Goal: Task Accomplishment & Management: Complete application form

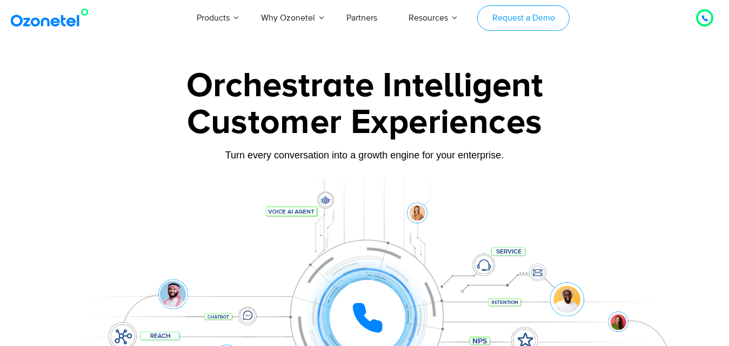
click at [530, 18] on link "Request a Demo" at bounding box center [523, 17] width 92 height 25
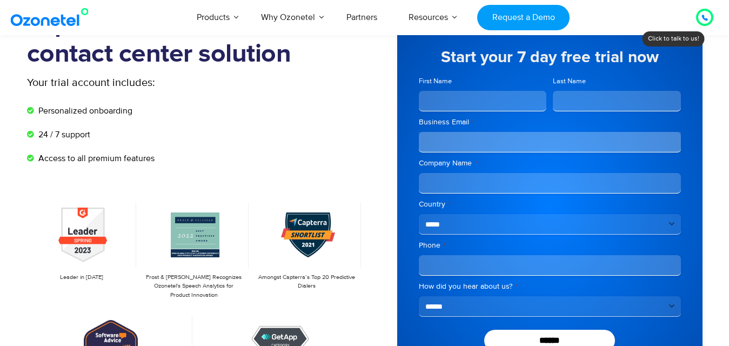
scroll to position [54, 0]
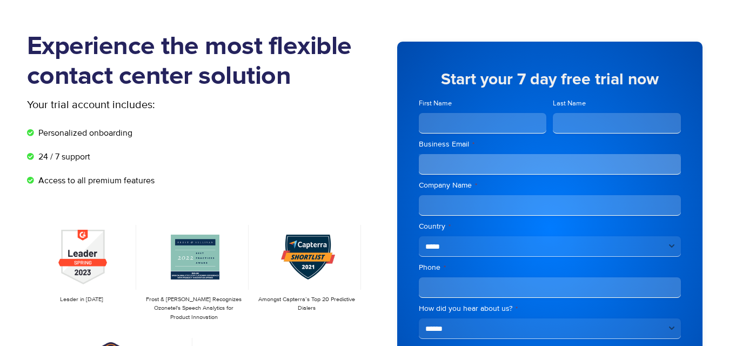
click at [477, 121] on input "First Name" at bounding box center [483, 123] width 128 height 21
